Goal: Find specific page/section: Find specific page/section

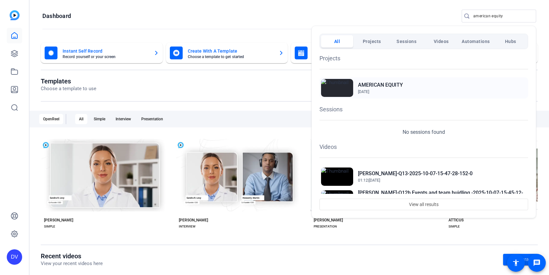
click at [398, 83] on h2 "AMERICAN EQUITY" at bounding box center [380, 85] width 45 height 8
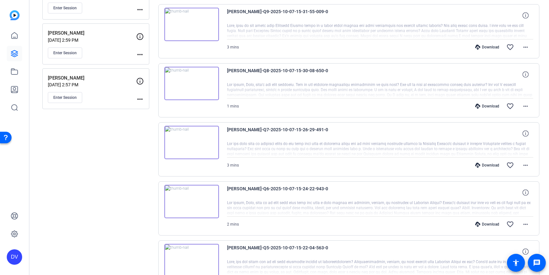
scroll to position [493, 0]
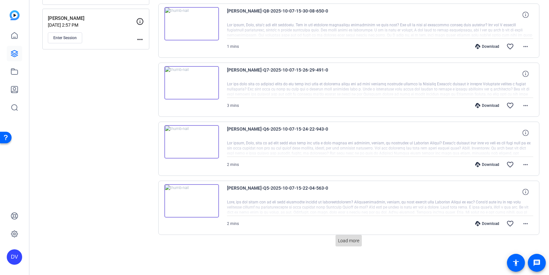
click at [355, 242] on span "Load more" at bounding box center [348, 241] width 21 height 7
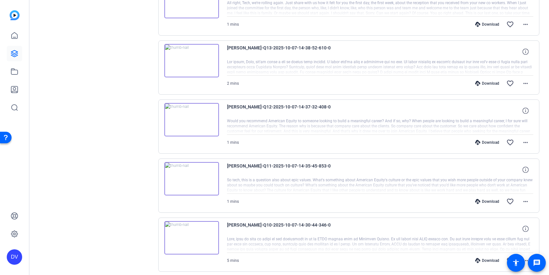
scroll to position [1084, 0]
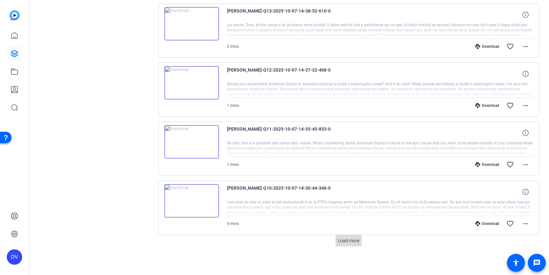
click at [352, 241] on span "Load more" at bounding box center [348, 241] width 21 height 7
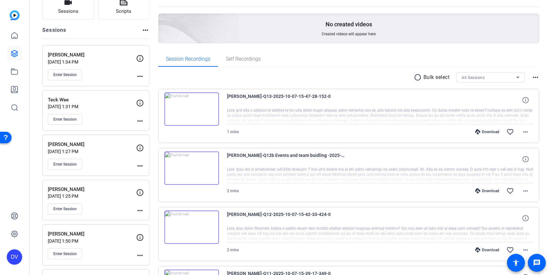
scroll to position [47, 0]
